Goal: Task Accomplishment & Management: Manage account settings

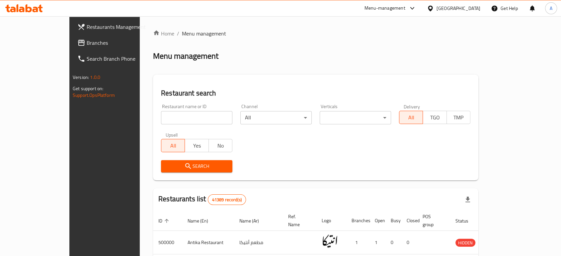
click at [181, 120] on input "search" at bounding box center [196, 117] width 71 height 13
type input "ي"
type input "Dipo's Pizza"
click button "Search" at bounding box center [196, 166] width 71 height 12
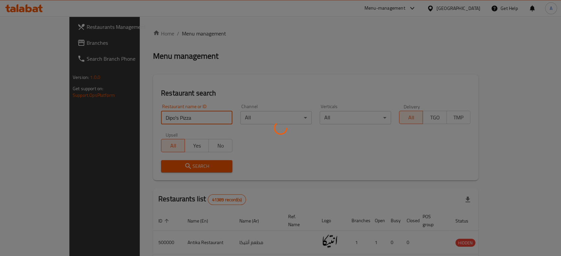
click button "Search" at bounding box center [196, 166] width 71 height 12
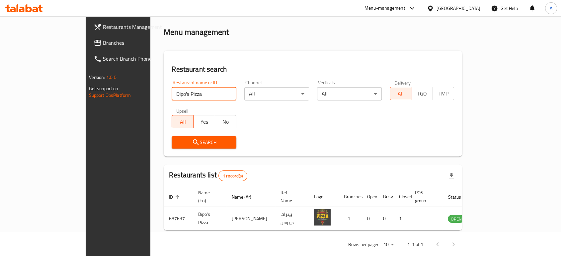
scroll to position [27, 0]
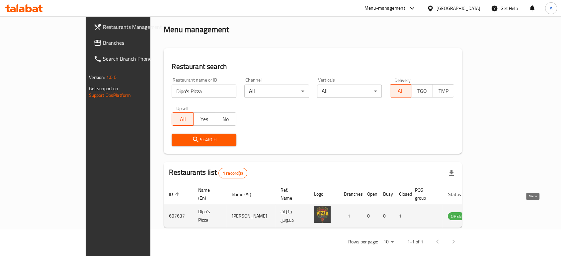
click at [491, 212] on icon "enhanced table" at bounding box center [487, 216] width 8 height 8
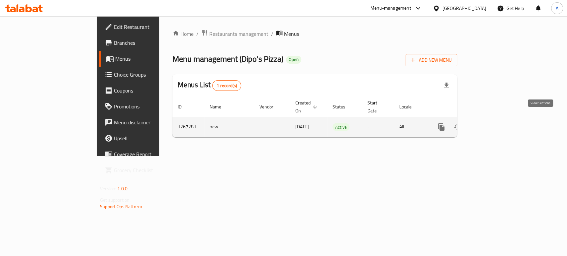
click at [493, 123] on icon "enhanced table" at bounding box center [489, 127] width 8 height 8
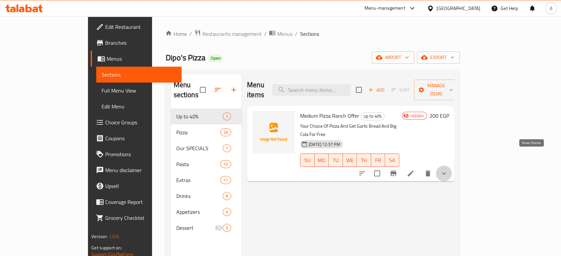
click at [448, 170] on icon "show more" at bounding box center [444, 174] width 8 height 8
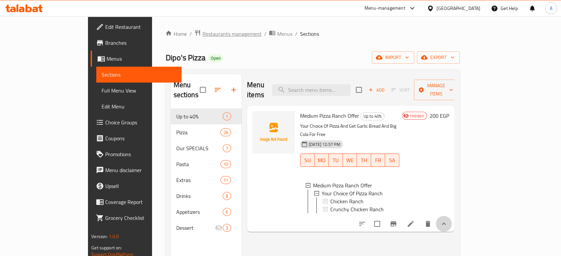
click at [202, 35] on span "Restaurants management" at bounding box center [231, 34] width 59 height 8
